Goal: Information Seeking & Learning: Learn about a topic

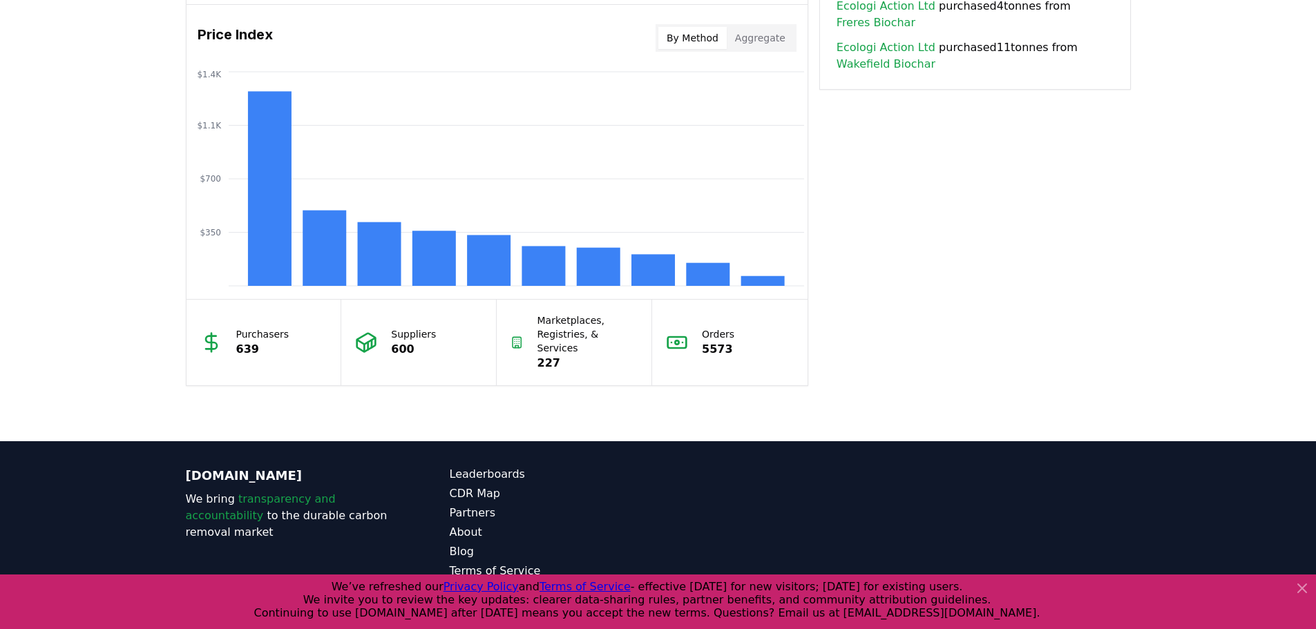
scroll to position [1166, 0]
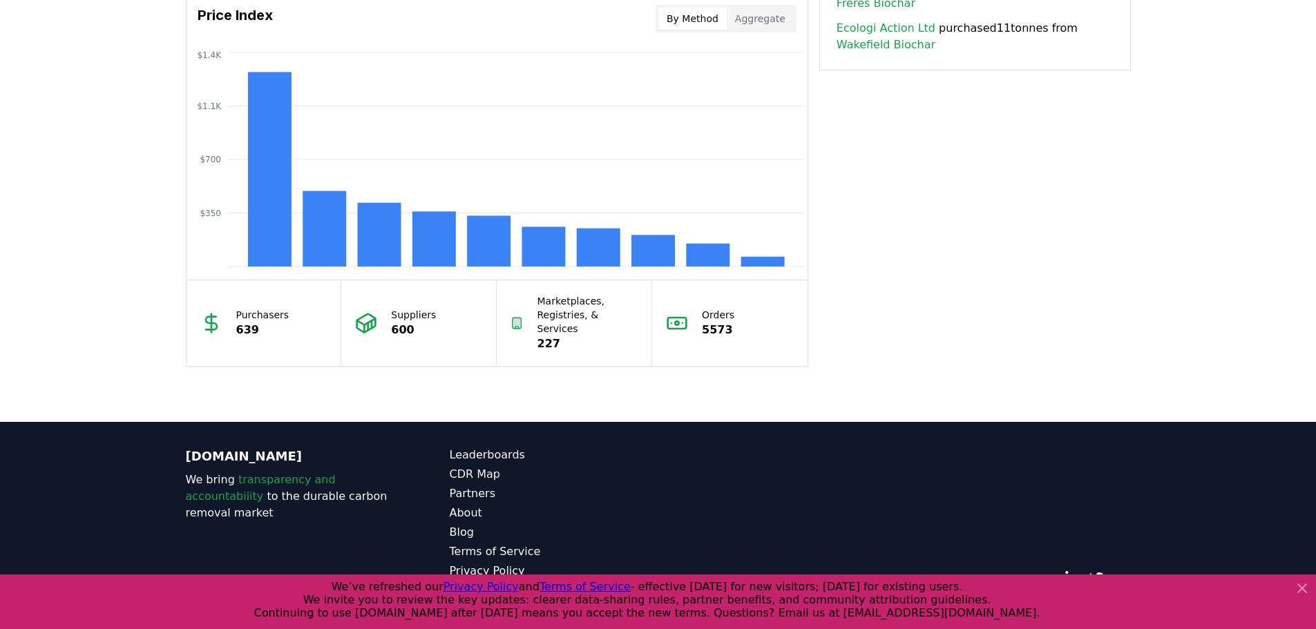
click at [1300, 589] on icon at bounding box center [1302, 588] width 17 height 17
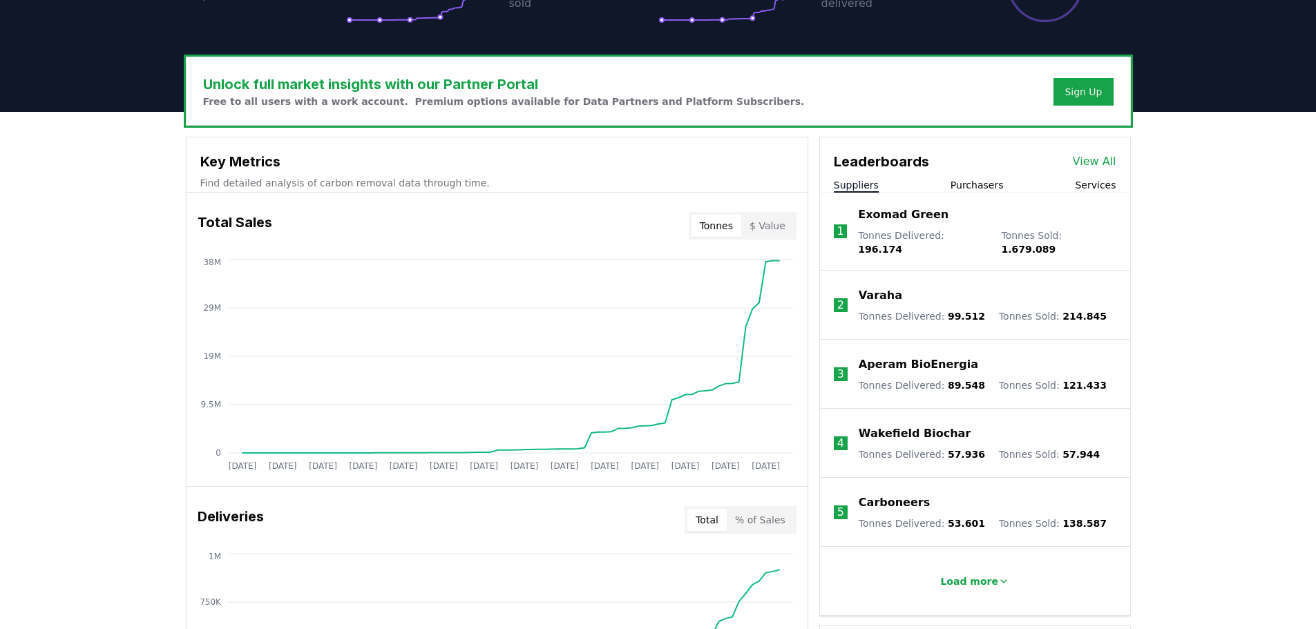
scroll to position [345, 0]
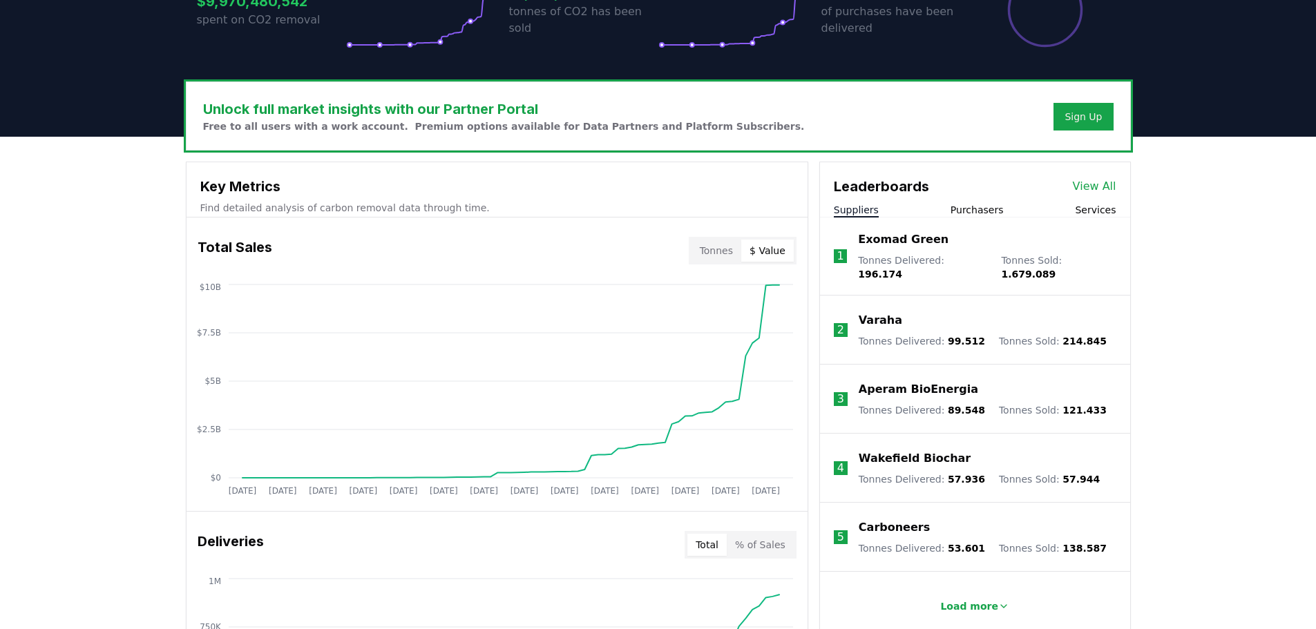
click at [769, 247] on button "$ Value" at bounding box center [767, 251] width 53 height 22
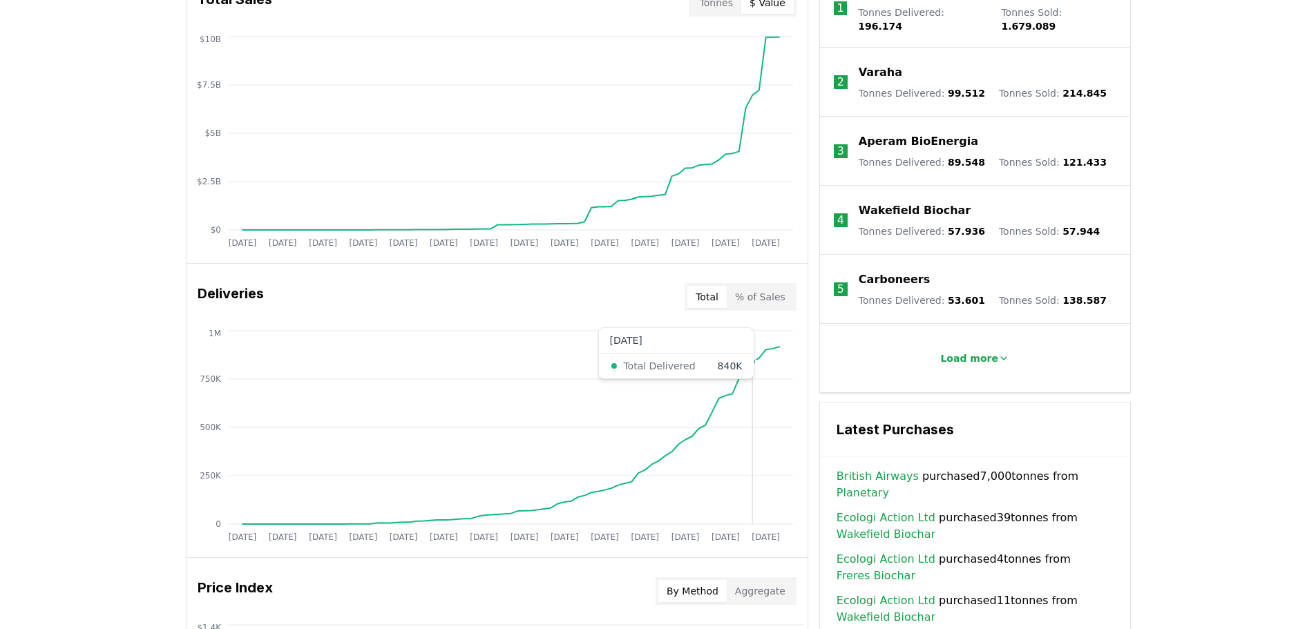
scroll to position [691, 0]
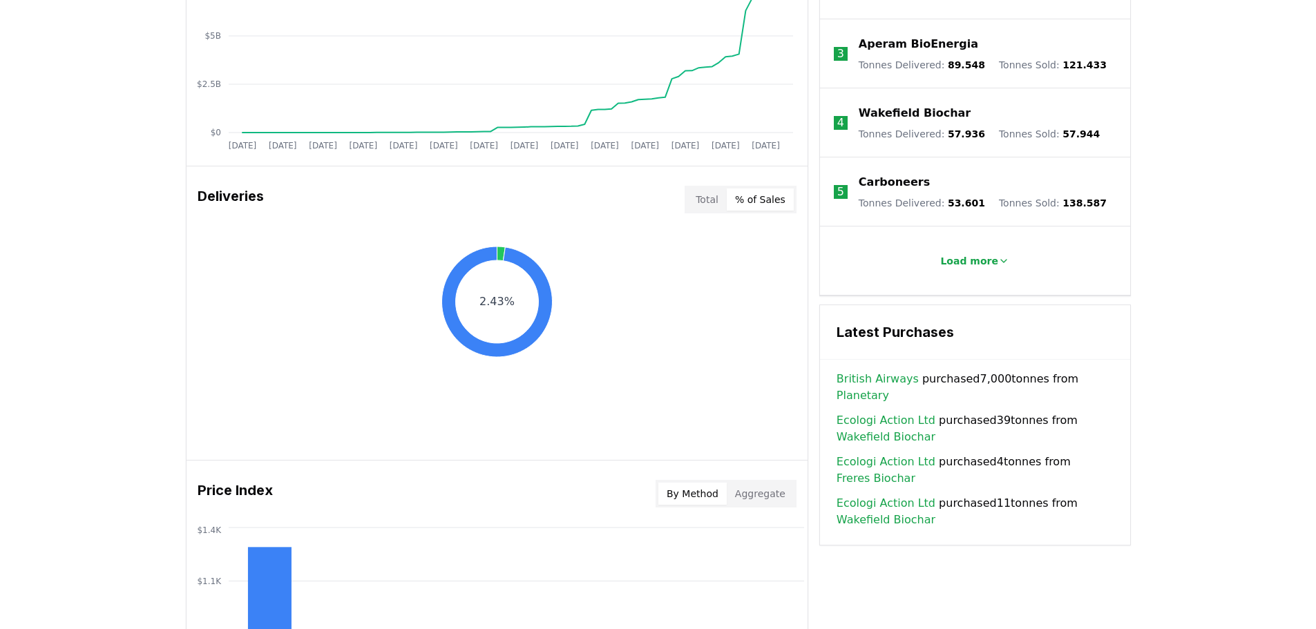
click at [769, 199] on button "% of Sales" at bounding box center [760, 200] width 67 height 22
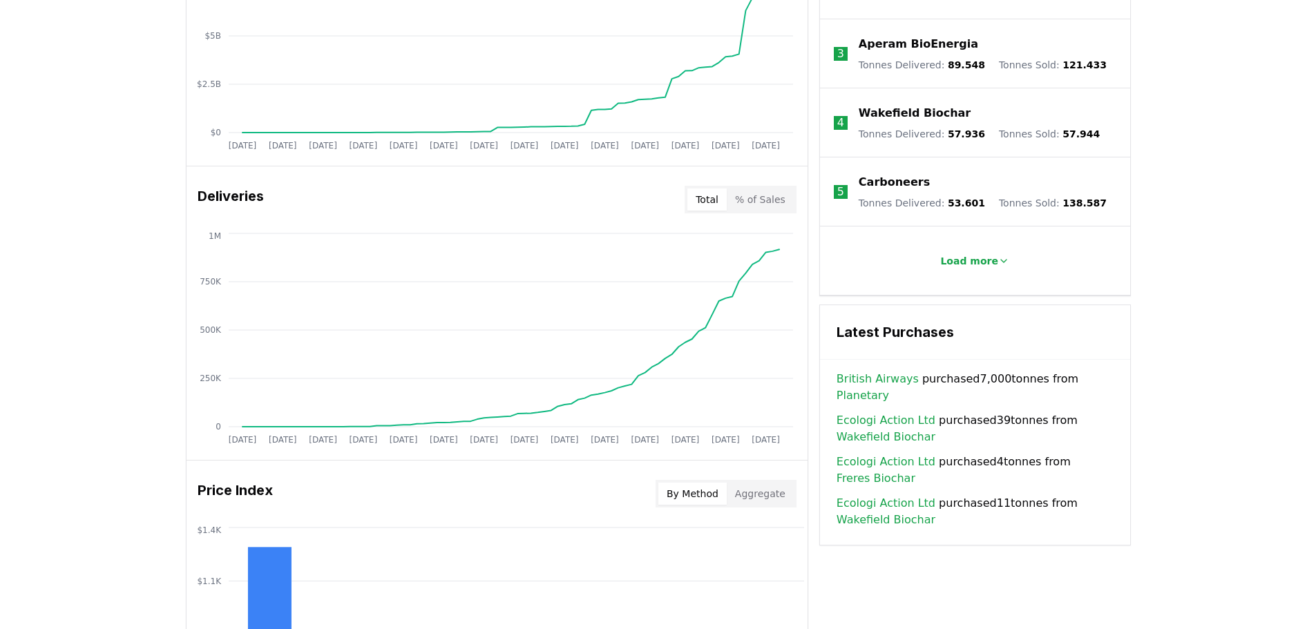
click at [705, 196] on button "Total" at bounding box center [706, 200] width 39 height 22
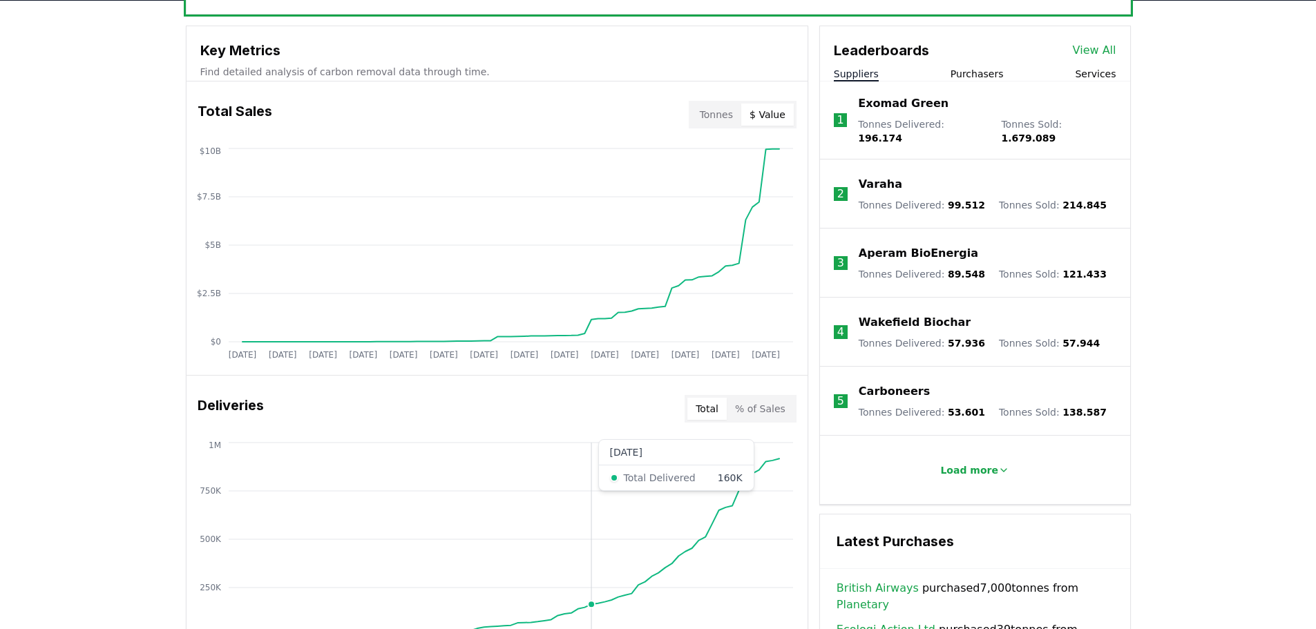
scroll to position [415, 0]
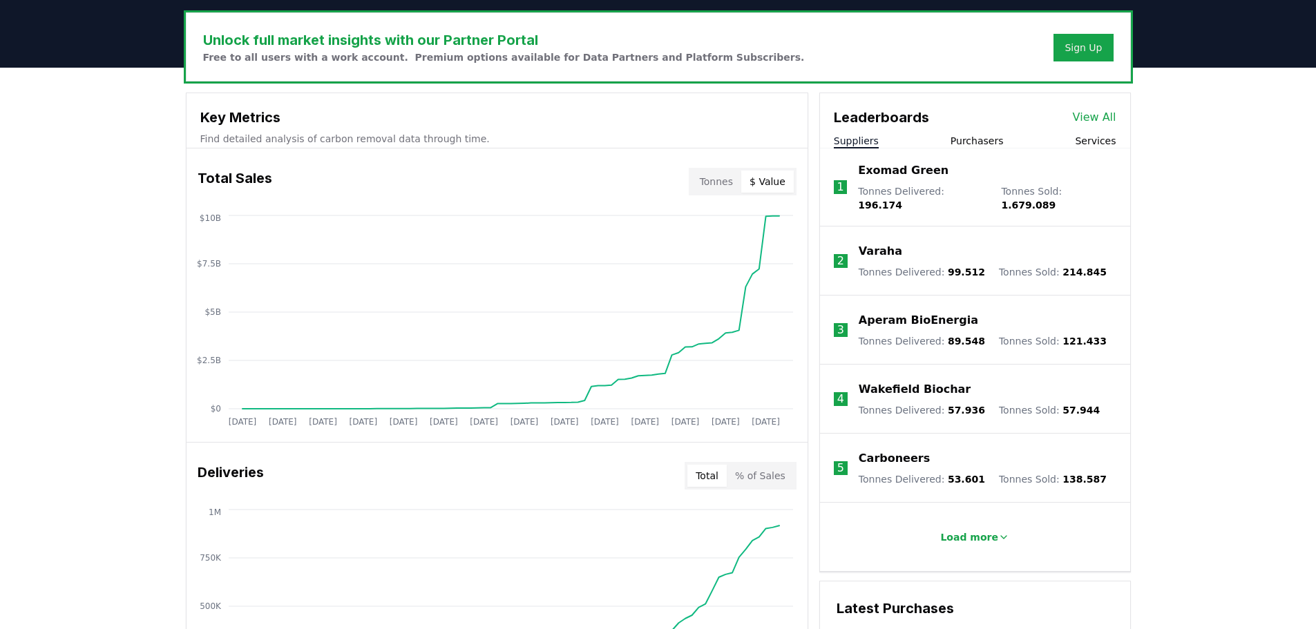
click at [720, 186] on button "Tonnes" at bounding box center [717, 182] width 50 height 22
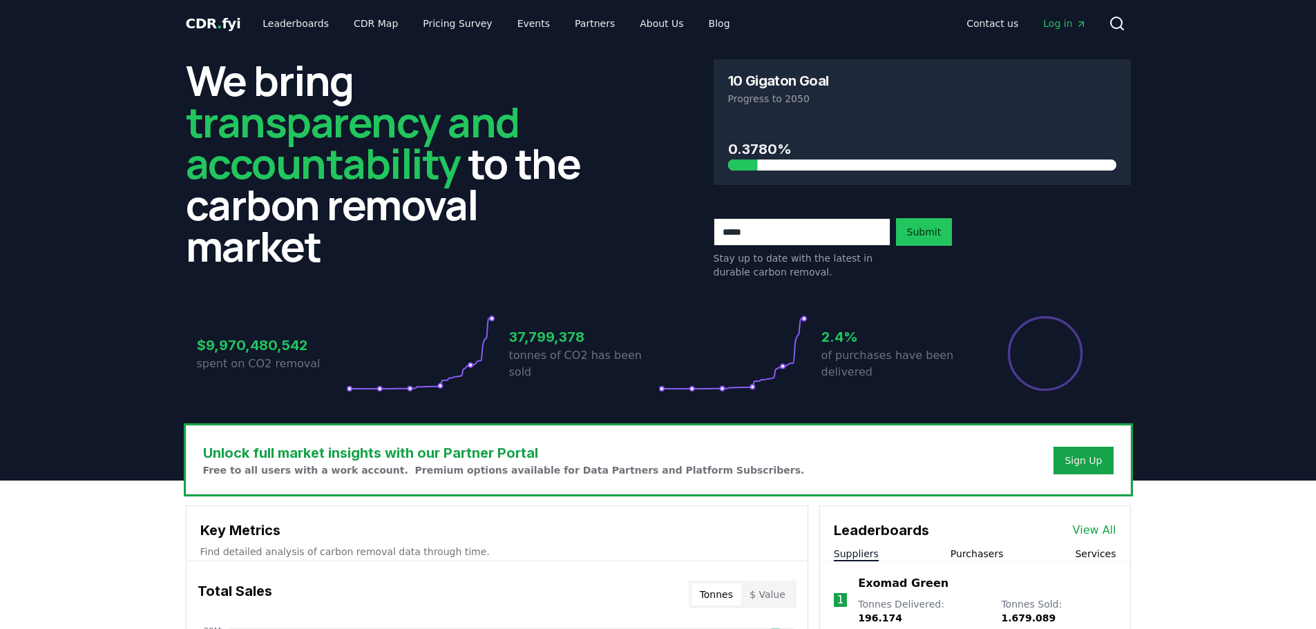
scroll to position [0, 0]
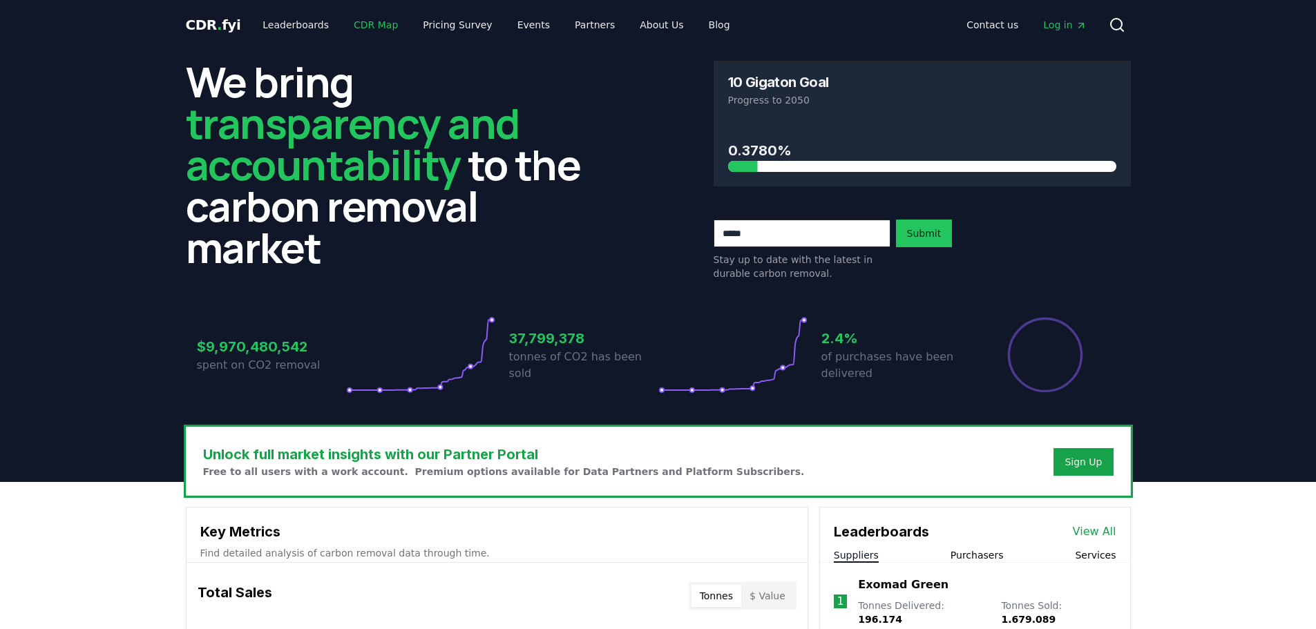
click at [367, 25] on link "CDR Map" at bounding box center [376, 24] width 66 height 25
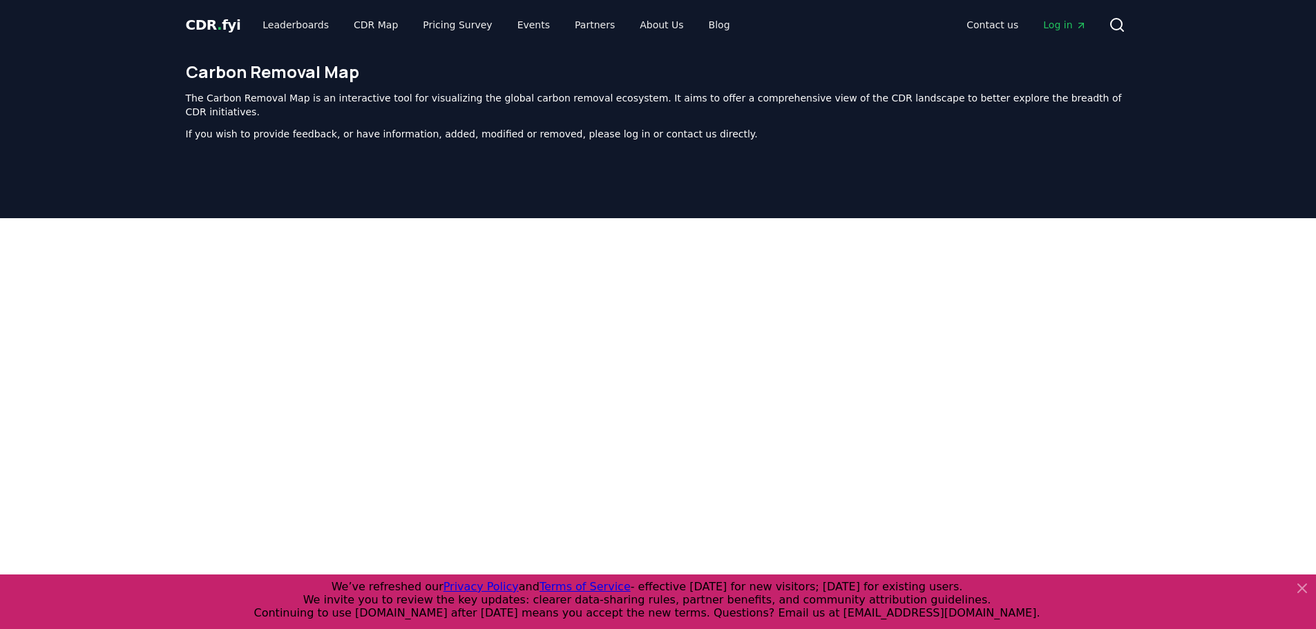
scroll to position [426, 0]
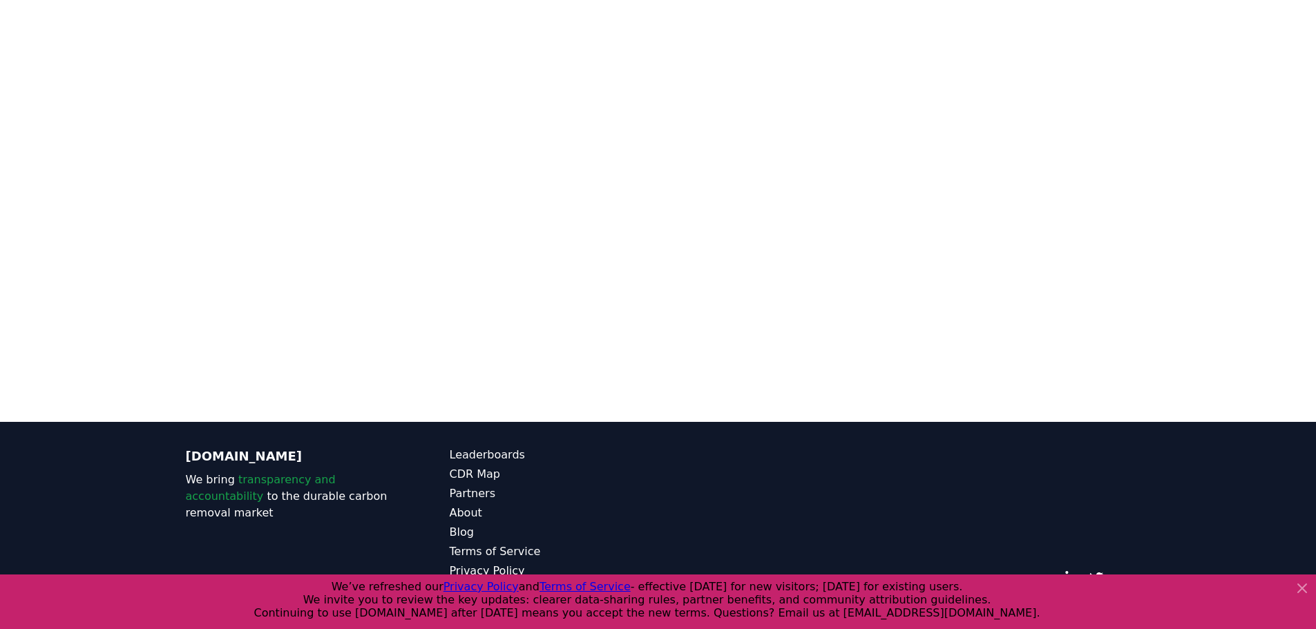
click at [1301, 584] on icon at bounding box center [1302, 588] width 17 height 17
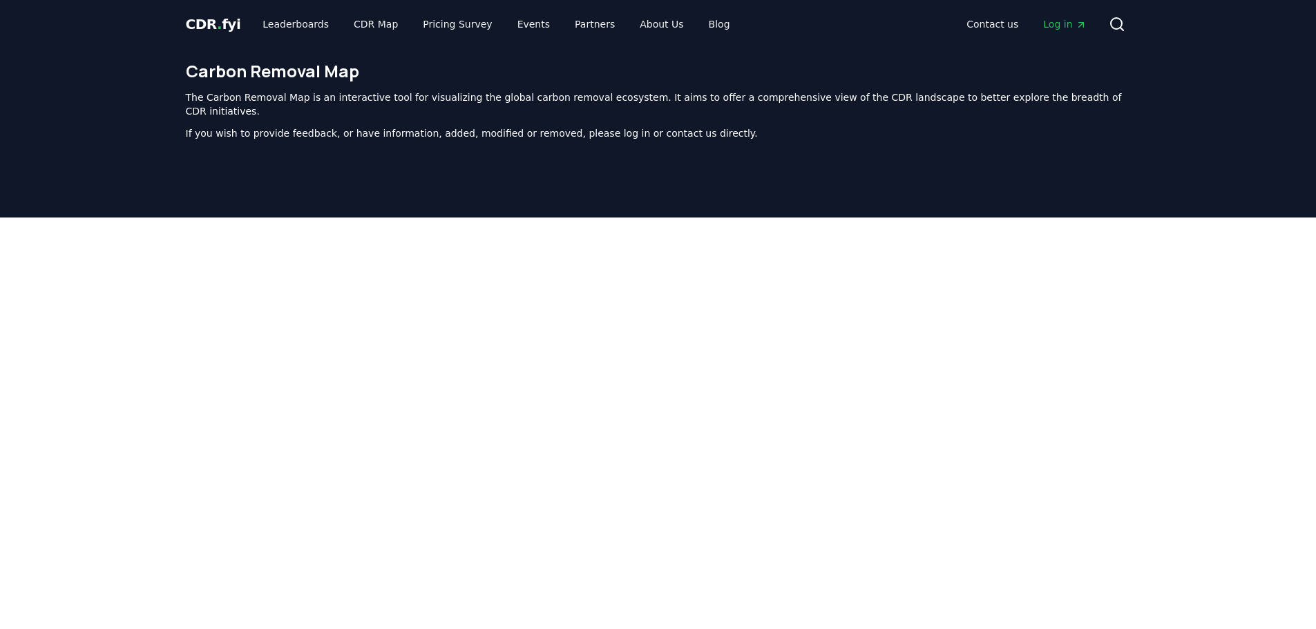
scroll to position [0, 0]
click at [432, 25] on link "Pricing Survey" at bounding box center [457, 24] width 91 height 25
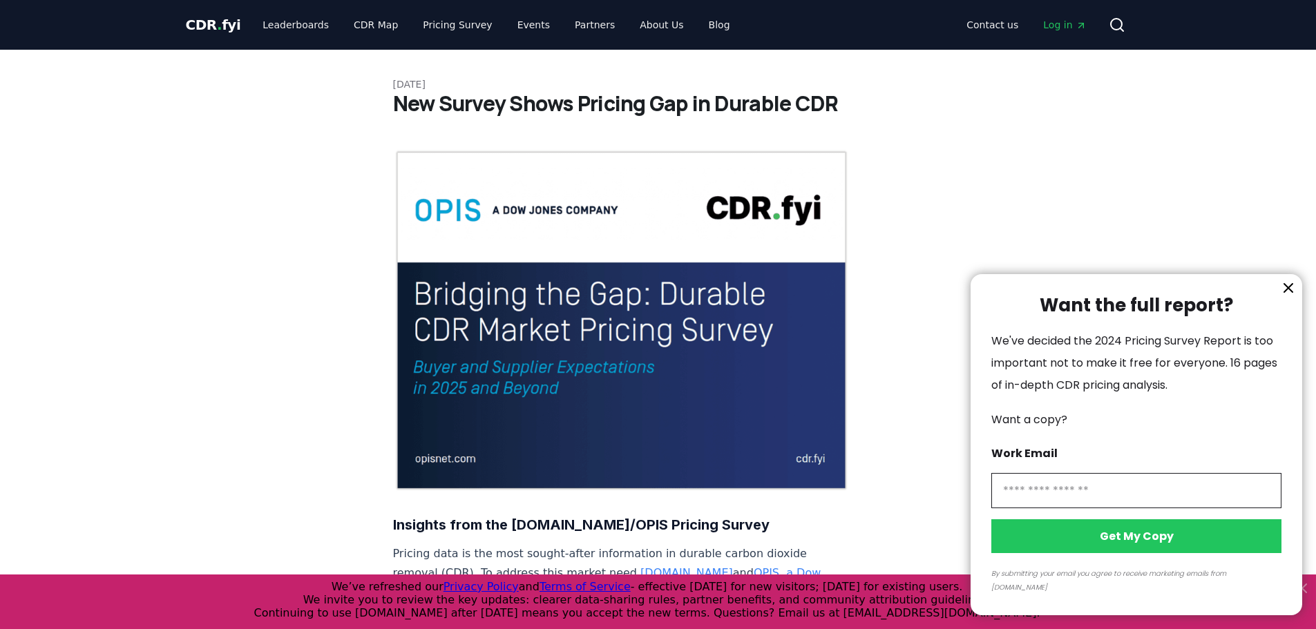
click at [284, 23] on div at bounding box center [658, 314] width 1316 height 629
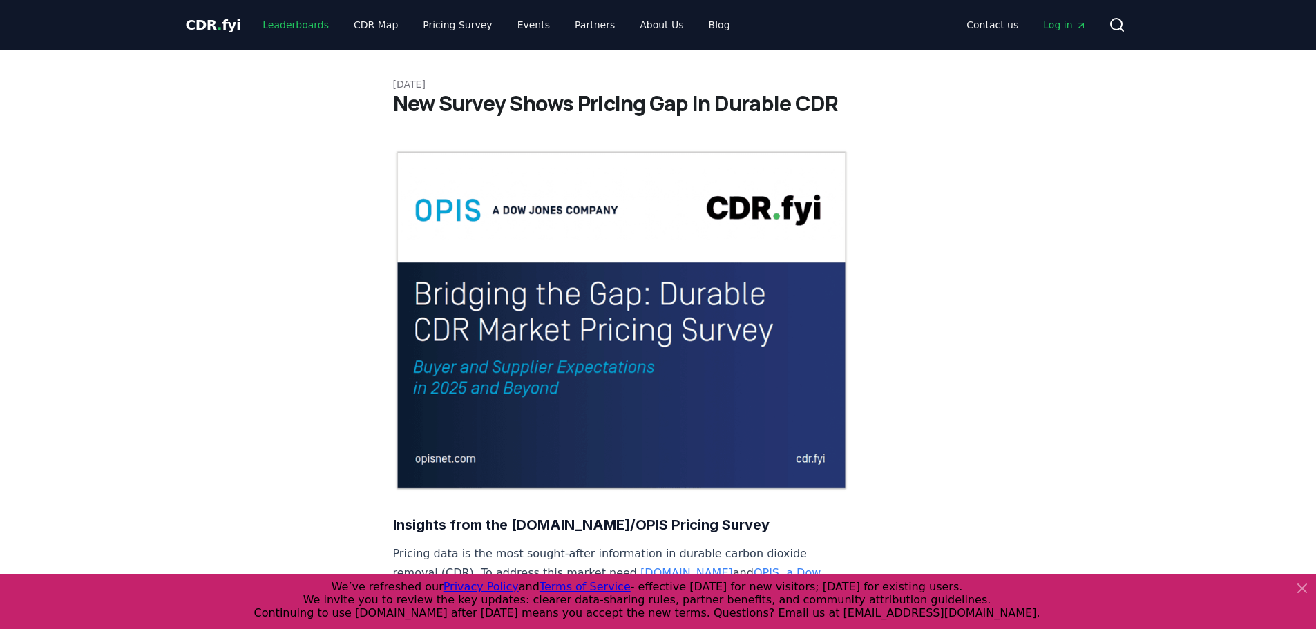
click at [288, 26] on link "Leaderboards" at bounding box center [295, 24] width 88 height 25
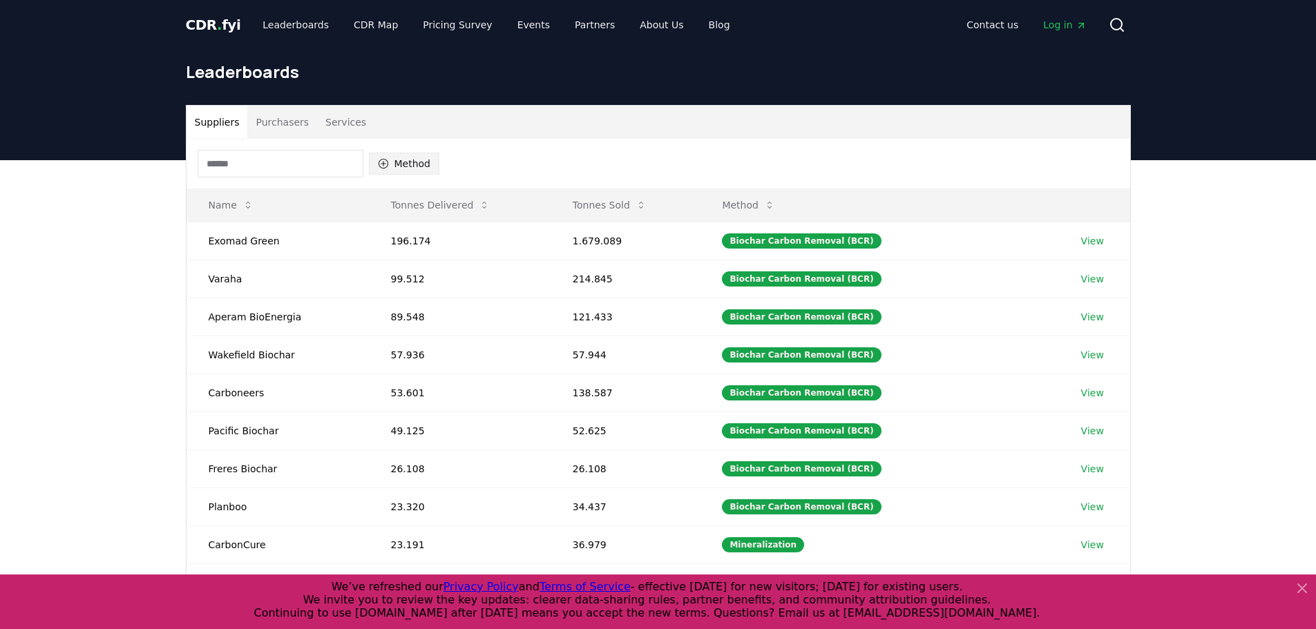
click at [398, 162] on button "Method" at bounding box center [404, 164] width 71 height 22
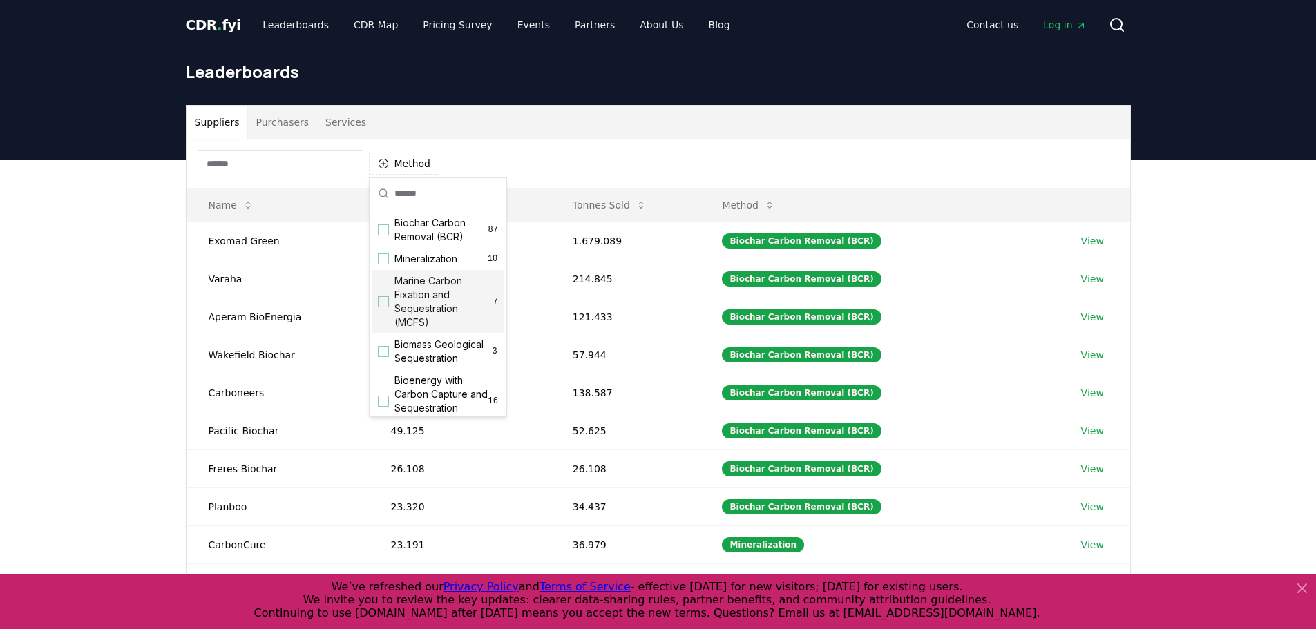
scroll to position [69, 0]
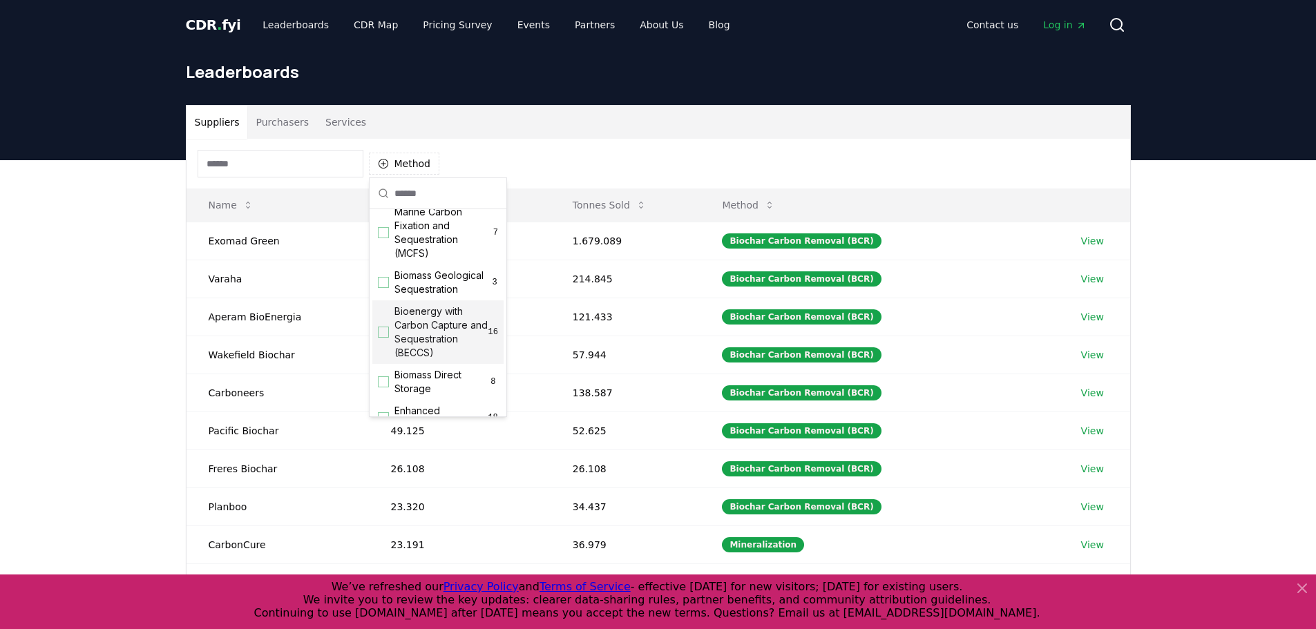
click at [387, 338] on div "Suggestions" at bounding box center [383, 332] width 11 height 11
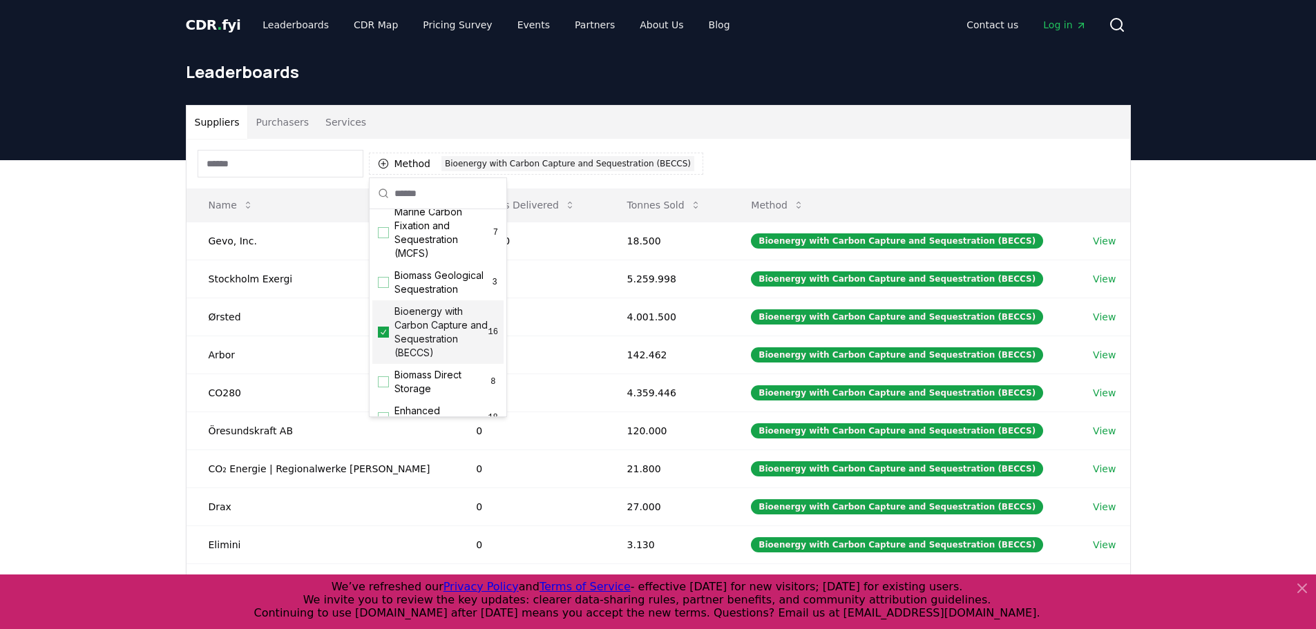
click at [725, 149] on div "Method 1 Bioenergy with Carbon Capture and Sequestration (BECCS)" at bounding box center [659, 164] width 944 height 50
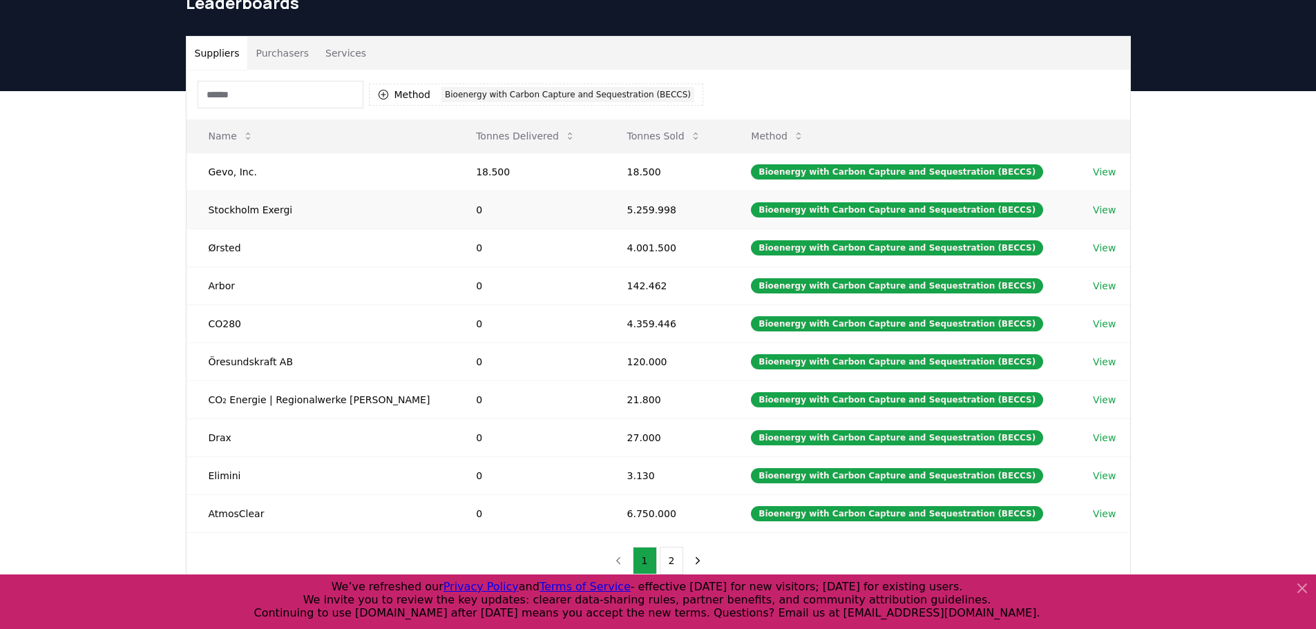
click at [1095, 207] on link "View" at bounding box center [1104, 210] width 23 height 14
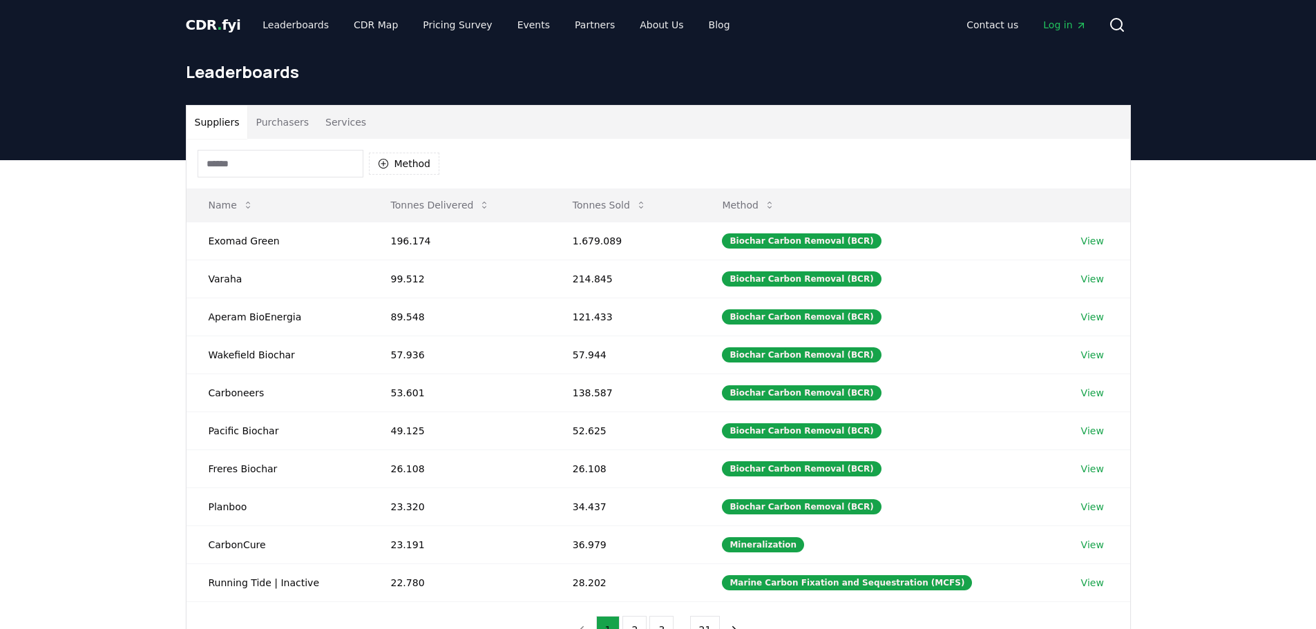
scroll to position [69, 0]
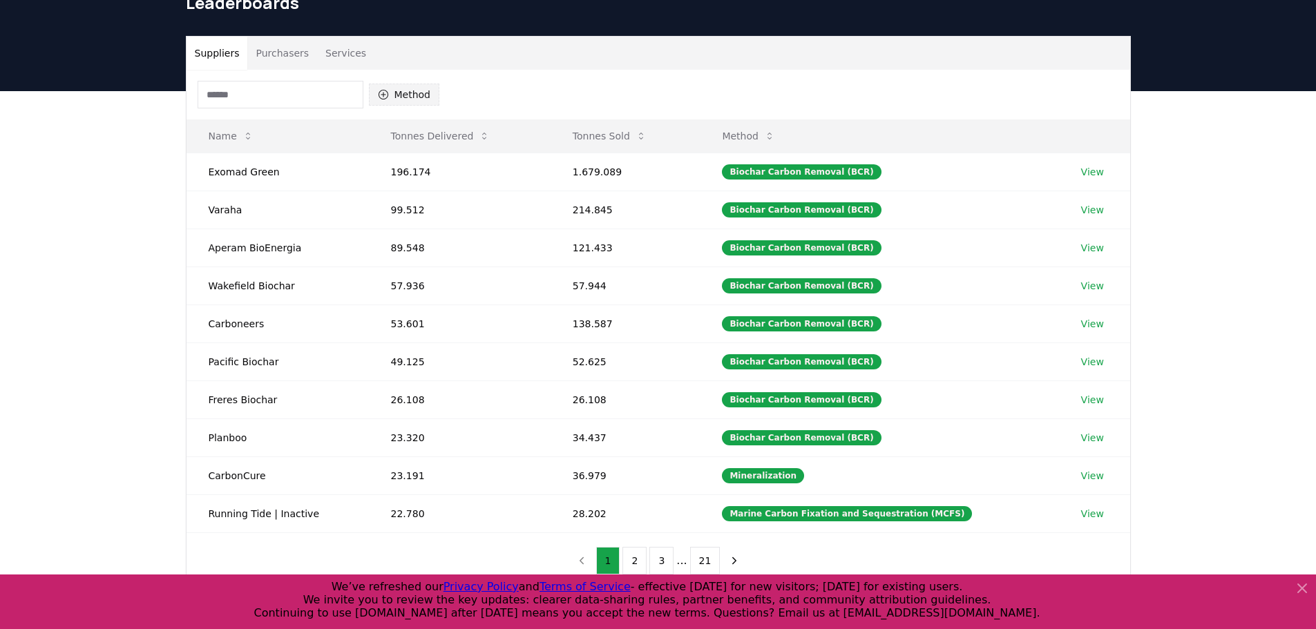
click at [396, 92] on button "Method" at bounding box center [404, 95] width 71 height 22
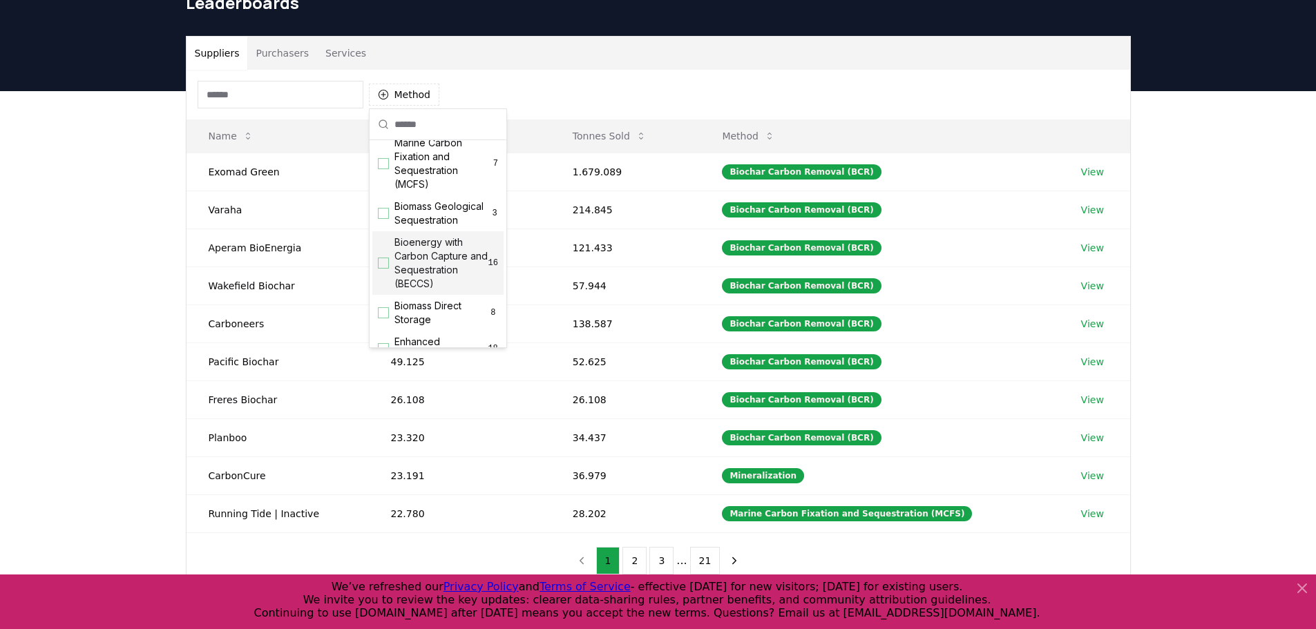
click at [417, 272] on span "Bioenergy with Carbon Capture and Sequestration (BECCS)" at bounding box center [441, 263] width 94 height 55
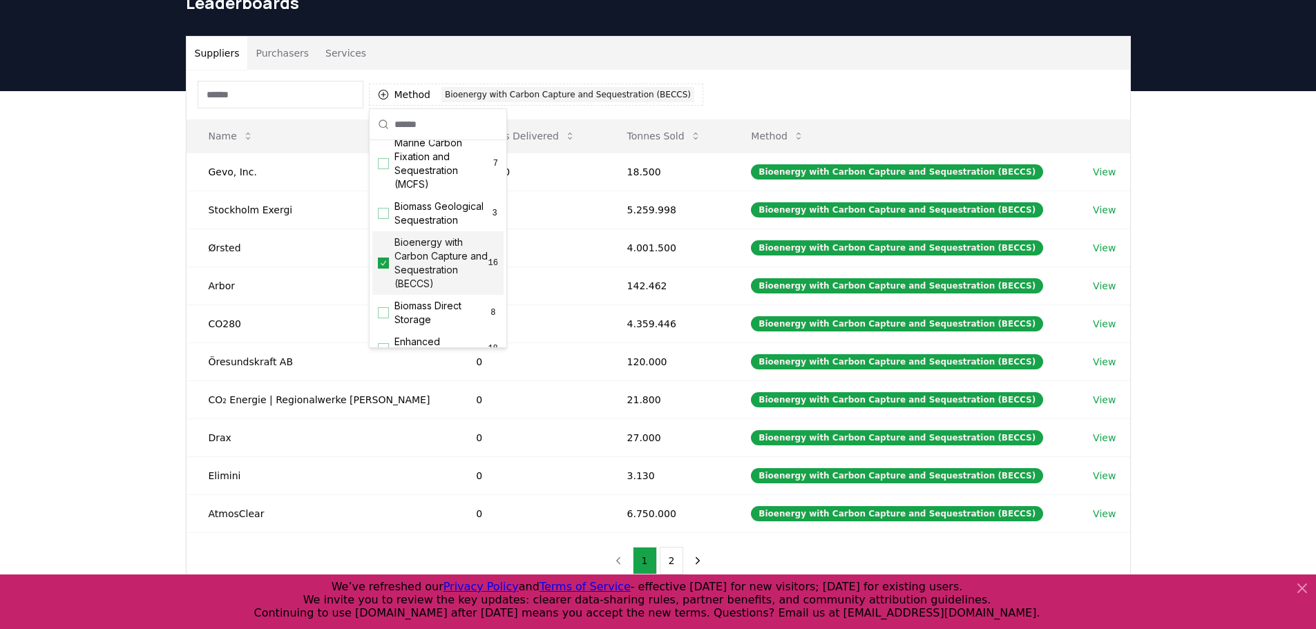
click at [761, 80] on div "Method 1 Bioenergy with Carbon Capture and Sequestration (BECCS)" at bounding box center [659, 95] width 944 height 50
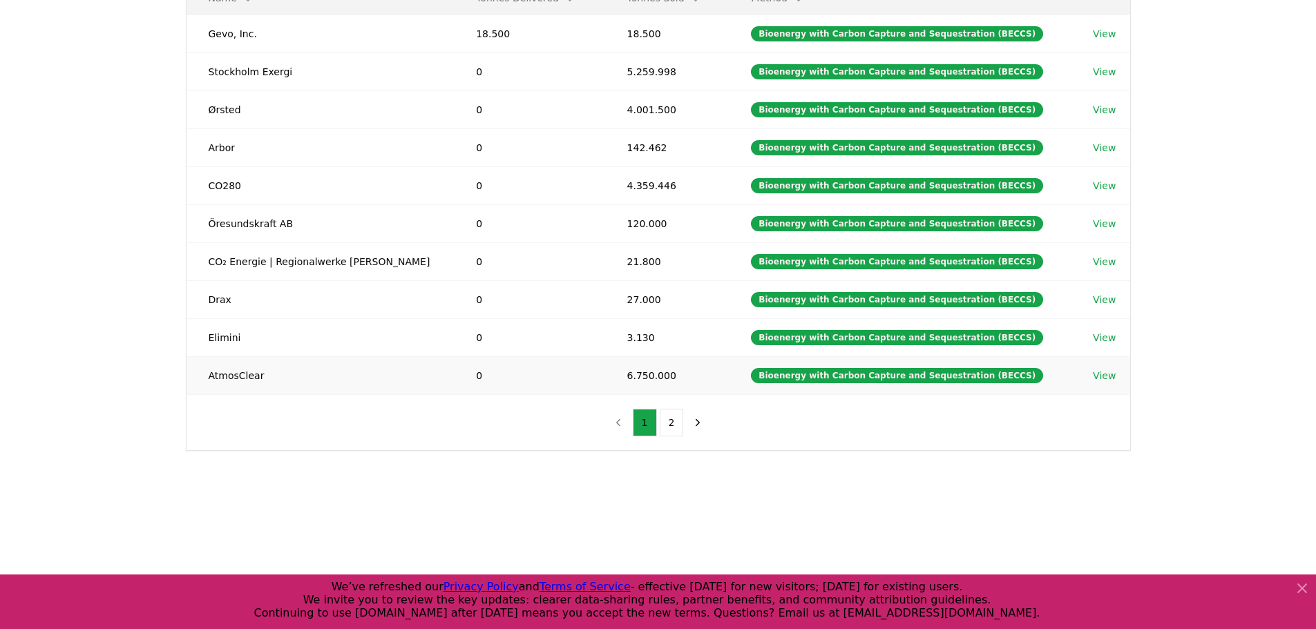
scroll to position [138, 0]
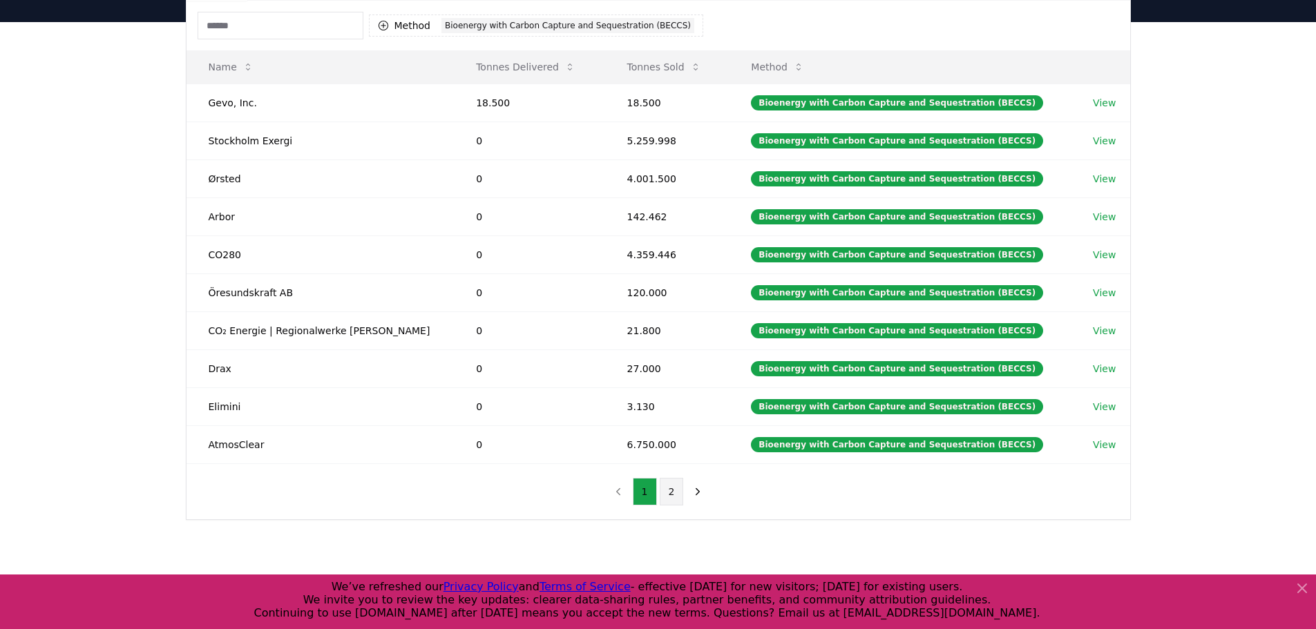
click at [673, 493] on button "2" at bounding box center [672, 492] width 24 height 28
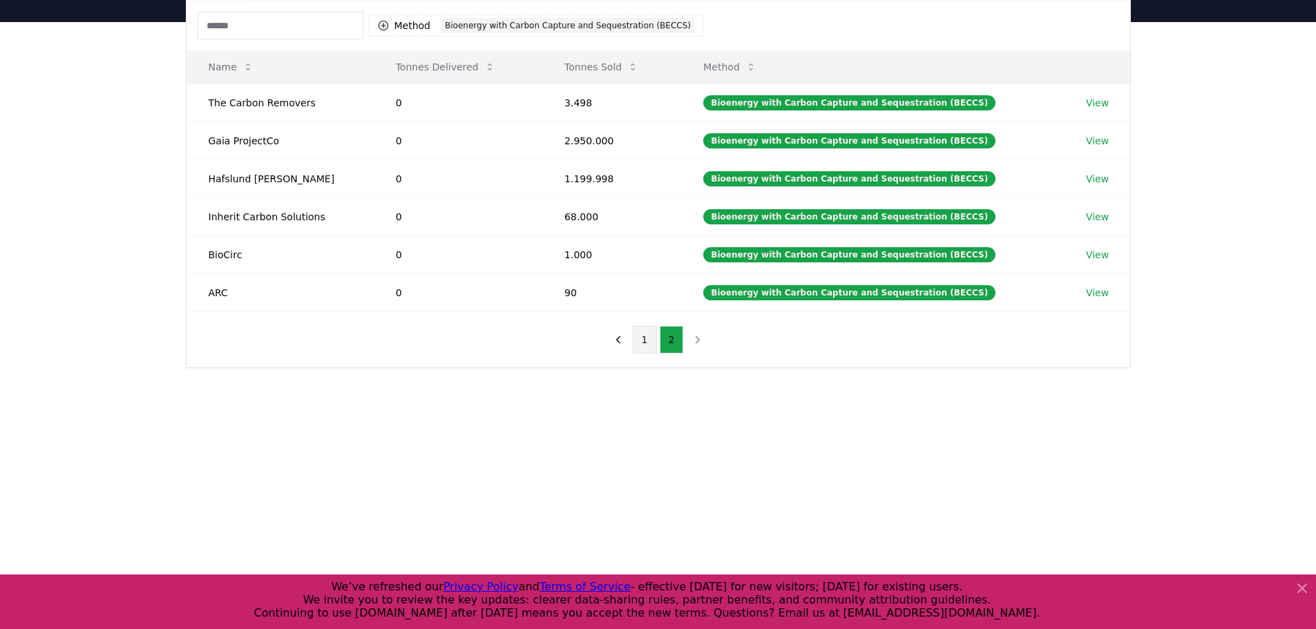
click at [645, 342] on button "1" at bounding box center [645, 340] width 24 height 28
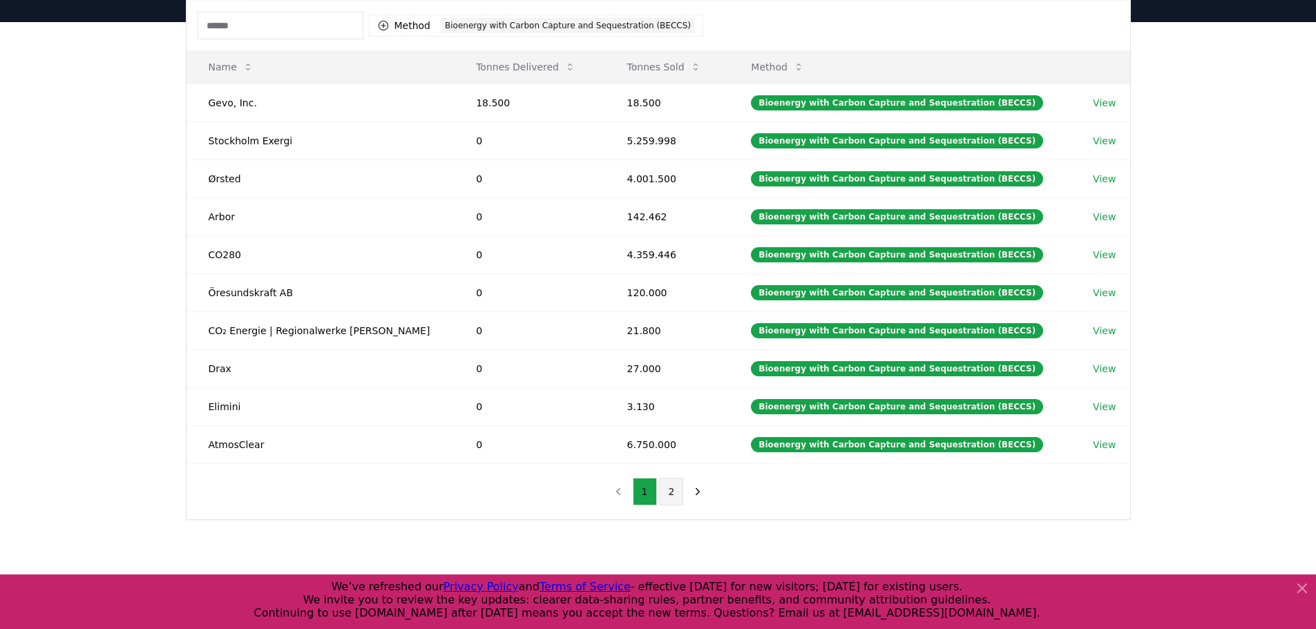
click at [670, 491] on button "2" at bounding box center [672, 492] width 24 height 28
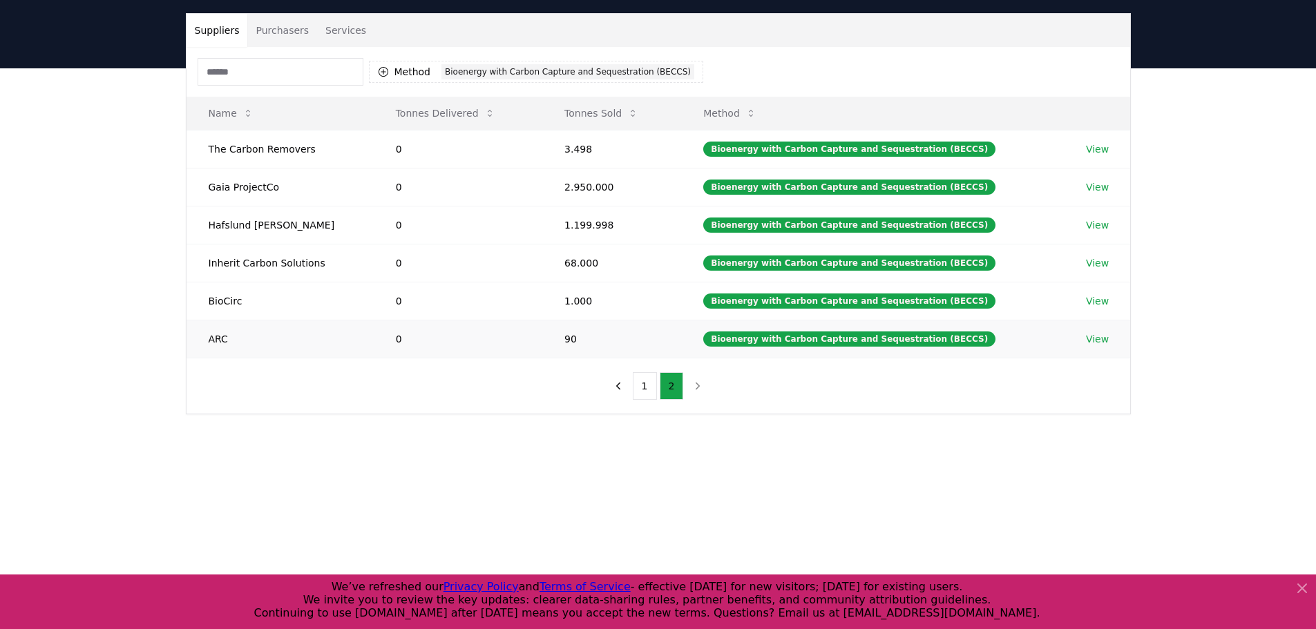
scroll to position [69, 0]
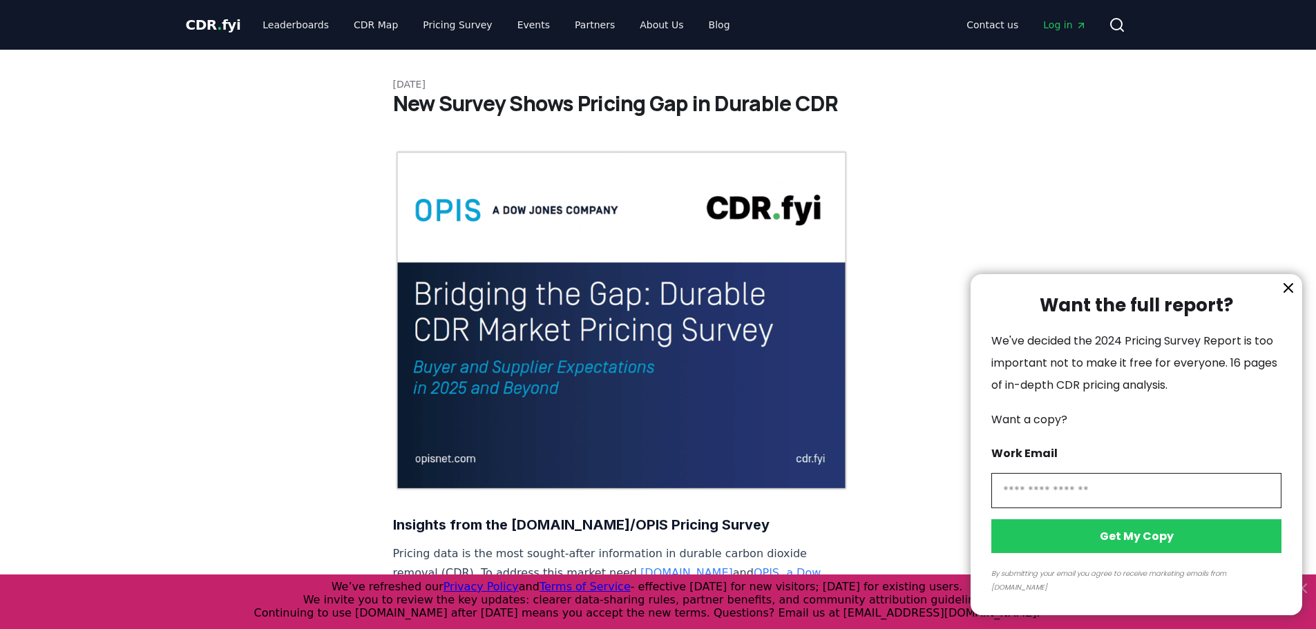
click at [1036, 506] on input "information" at bounding box center [1136, 490] width 290 height 35
type input "**********"
click at [1123, 547] on button "Get My Copy" at bounding box center [1136, 537] width 290 height 34
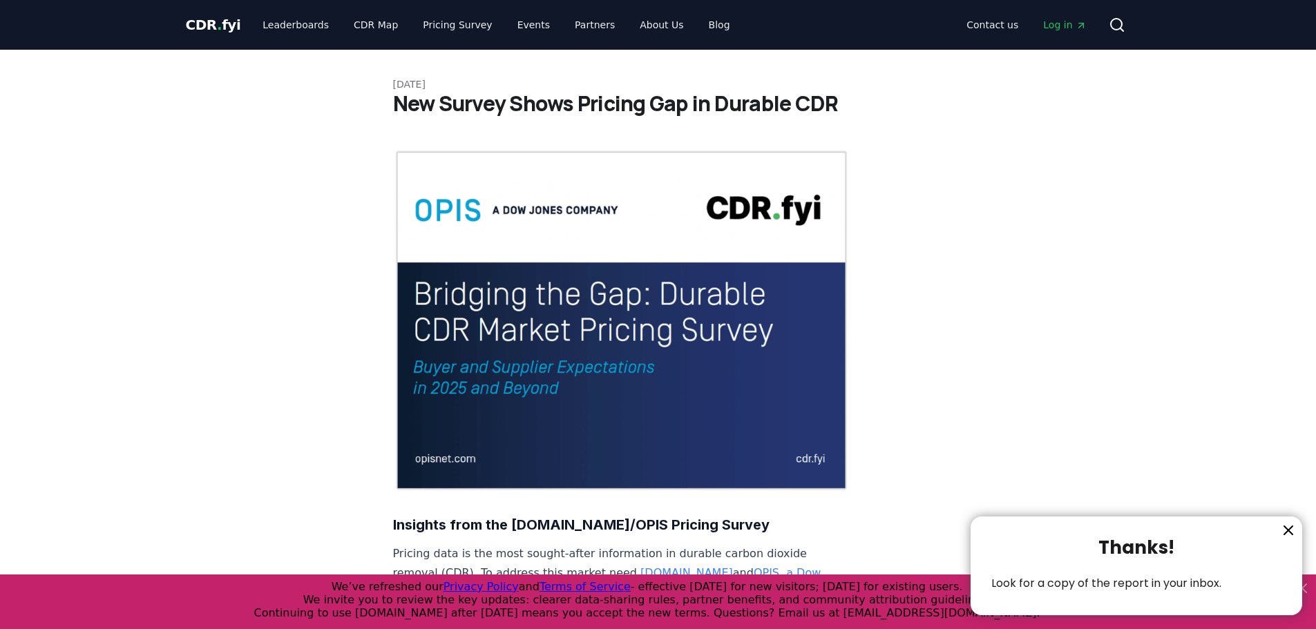
click at [1287, 531] on icon "information" at bounding box center [1288, 530] width 8 height 8
